Goal: Check status: Check status

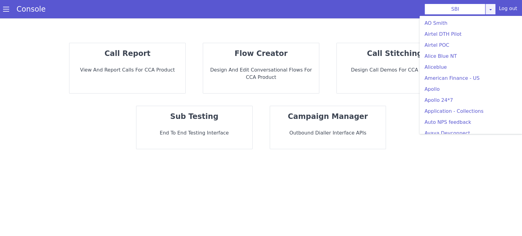
click at [491, 8] on icon at bounding box center [490, 9] width 5 height 5
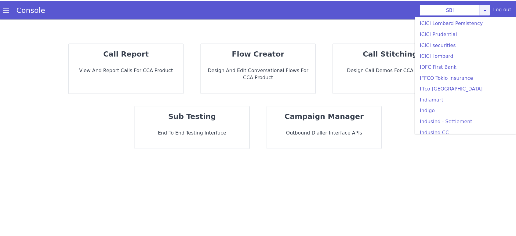
scroll to position [679, 0]
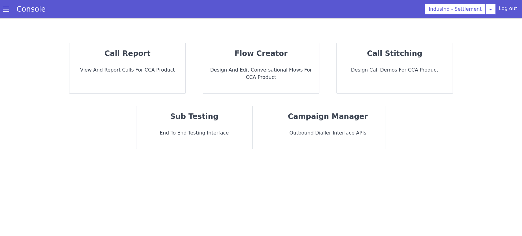
click at [99, 73] on p "View and report calls for CCA Product" at bounding box center [127, 69] width 106 height 7
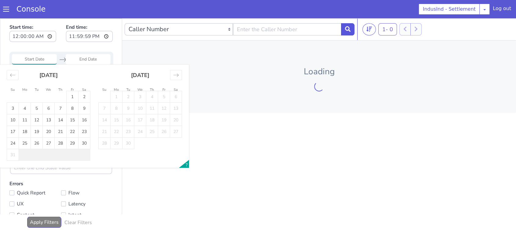
click at [39, 58] on input "Start Date" at bounding box center [34, 59] width 45 height 10
click at [61, 106] on td "7" at bounding box center [61, 109] width 12 height 12
type input "07 Aug 2025"
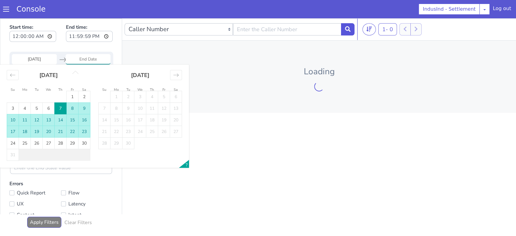
click at [81, 130] on td "23" at bounding box center [85, 132] width 12 height 12
type input "23 Aug 2025"
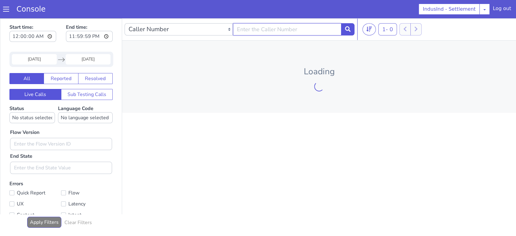
click at [273, 27] on input "text" at bounding box center [287, 29] width 108 height 12
type input "9681277360"
click at [346, 29] on icon at bounding box center [347, 28] width 5 height 5
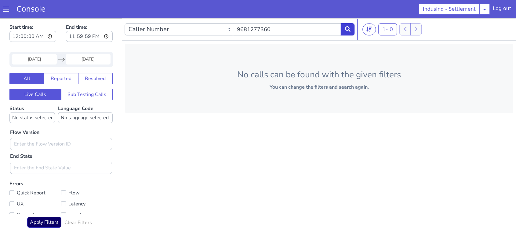
click at [345, 27] on icon at bounding box center [347, 28] width 5 height 5
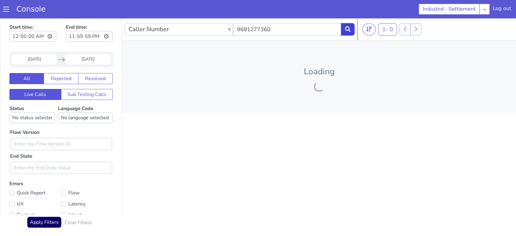
click at [345, 27] on icon at bounding box center [347, 28] width 5 height 5
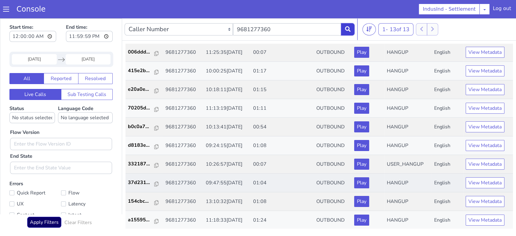
scroll to position [2, 0]
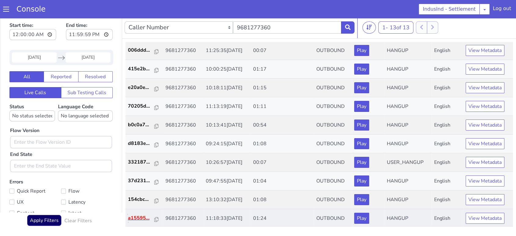
click at [144, 220] on p "a15595..." at bounding box center [141, 217] width 27 height 7
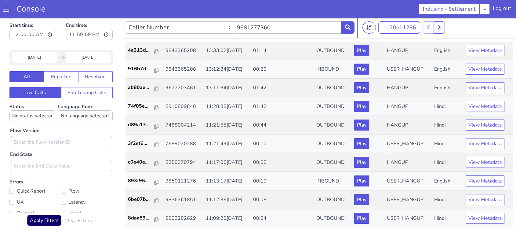
scroll to position [0, 0]
